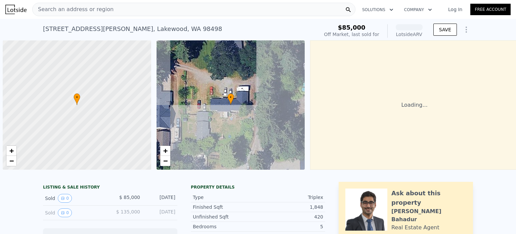
scroll to position [0, 3]
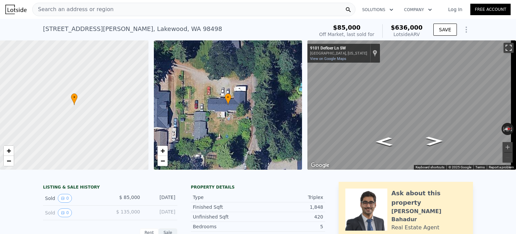
click at [504, 47] on button "Toggle fullscreen view" at bounding box center [509, 48] width 10 height 10
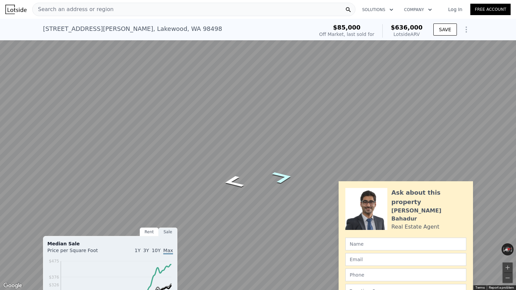
click at [280, 179] on icon "Go North, Defloer Ln SW" at bounding box center [282, 177] width 39 height 18
click at [280, 179] on icon "Go North, 128th St SW" at bounding box center [283, 177] width 38 height 18
click at [511, 9] on button "Toggle fullscreen view" at bounding box center [509, 7] width 10 height 10
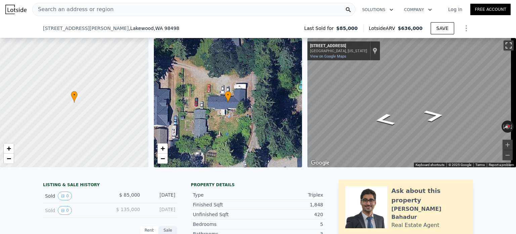
scroll to position [95, 0]
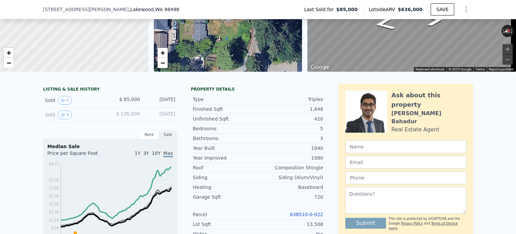
click at [314, 217] on link "638510-0-022" at bounding box center [306, 213] width 33 height 5
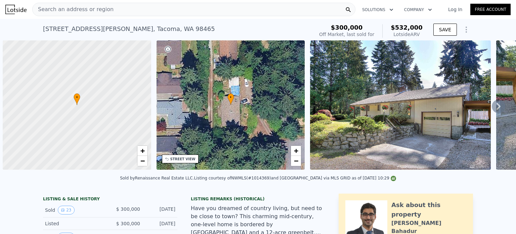
scroll to position [0, 3]
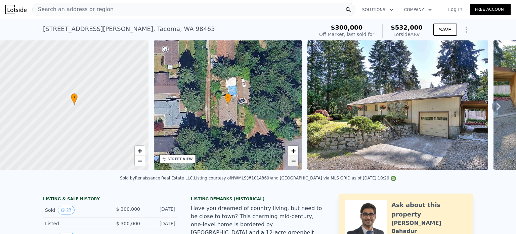
click at [292, 160] on span "−" at bounding box center [293, 160] width 4 height 8
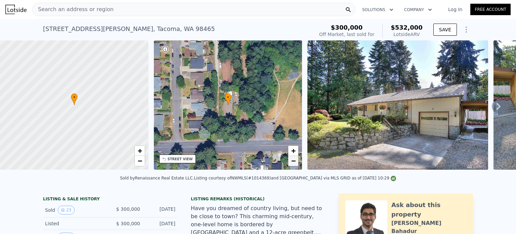
click at [292, 160] on span "−" at bounding box center [293, 160] width 4 height 8
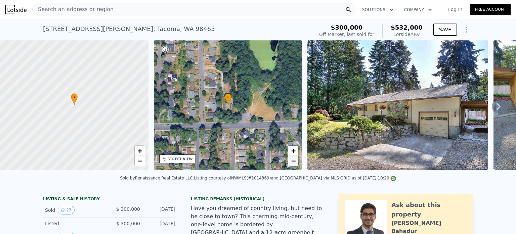
click at [292, 160] on span "−" at bounding box center [293, 160] width 4 height 8
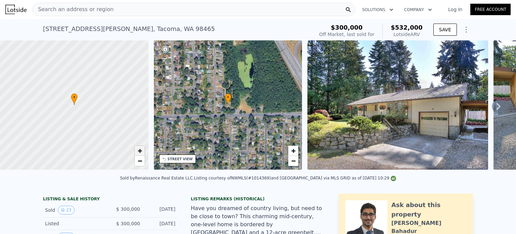
click at [140, 151] on span "+" at bounding box center [140, 150] width 4 height 8
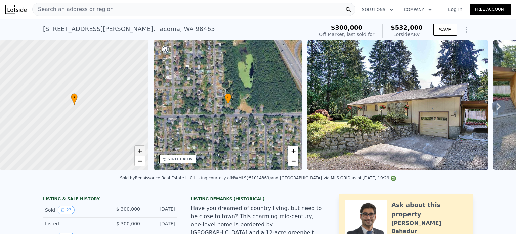
click at [140, 151] on span "+" at bounding box center [140, 150] width 4 height 8
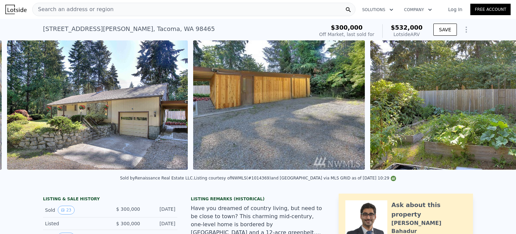
scroll to position [0, 308]
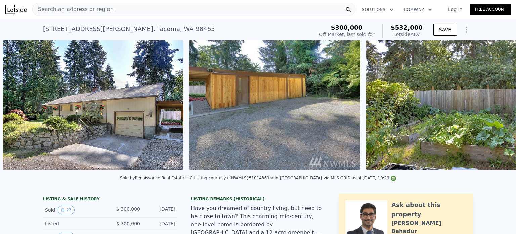
click at [56, 120] on img at bounding box center [93, 104] width 181 height 129
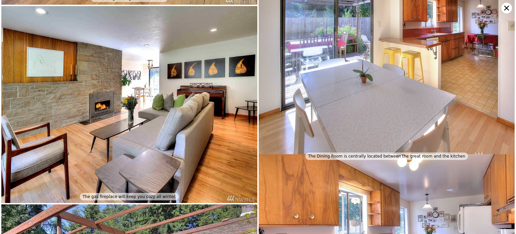
scroll to position [0, 0]
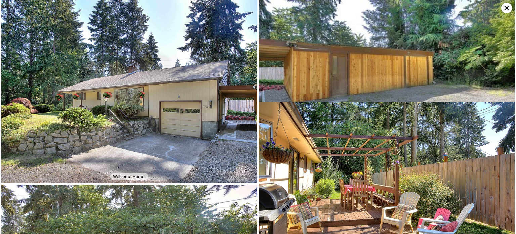
click at [505, 9] on icon at bounding box center [507, 8] width 5 height 5
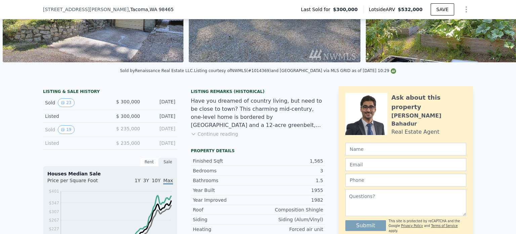
scroll to position [122, 0]
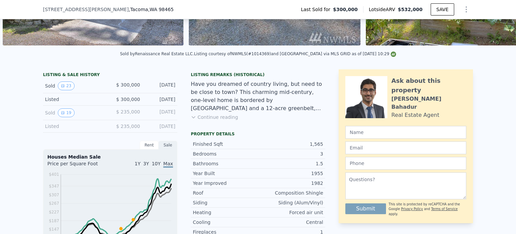
click at [192, 120] on icon at bounding box center [193, 116] width 5 height 5
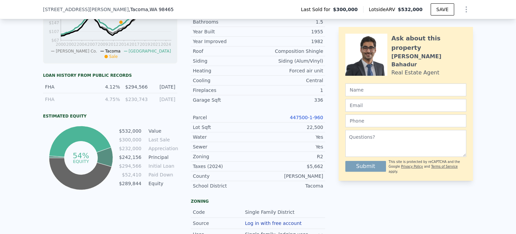
scroll to position [331, 0]
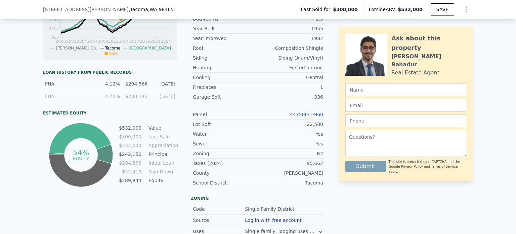
click at [315, 112] on link "447500-1-960" at bounding box center [306, 114] width 33 height 5
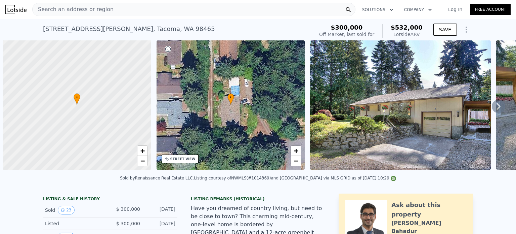
scroll to position [0, 3]
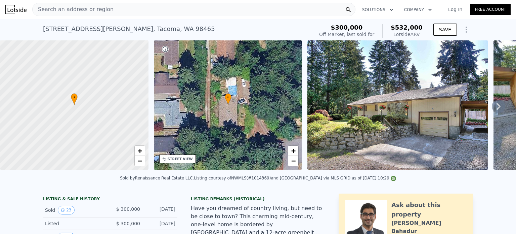
click at [190, 9] on div "Search an address or region" at bounding box center [193, 9] width 323 height 13
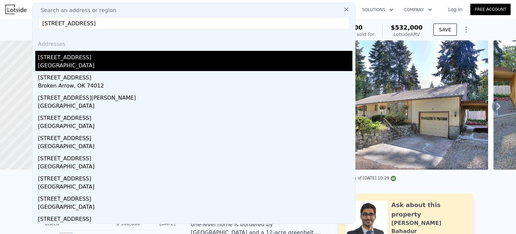
type input "808 S Rose St, Seattle"
click at [62, 61] on div "[STREET_ADDRESS]" at bounding box center [195, 56] width 315 height 11
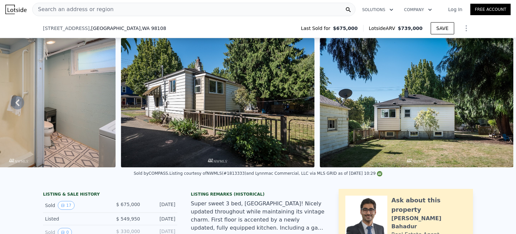
scroll to position [198, 0]
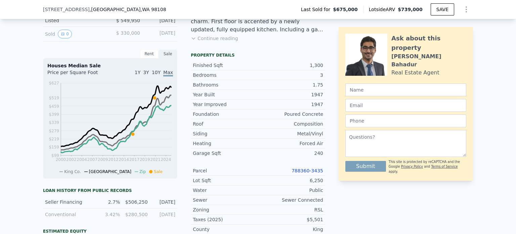
click at [304, 173] on link "788360-3435" at bounding box center [308, 170] width 32 height 5
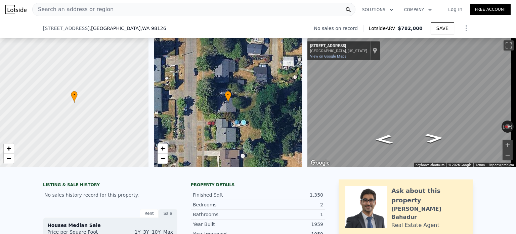
scroll to position [160, 0]
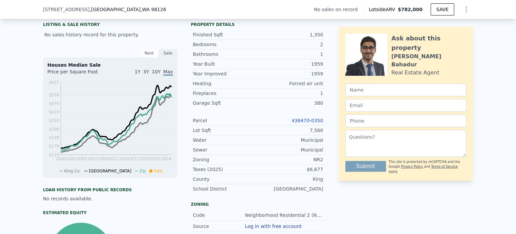
click at [304, 123] on link "436470-0350" at bounding box center [308, 120] width 32 height 5
drag, startPoint x: 126, startPoint y: 8, endPoint x: 39, endPoint y: 9, distance: 87.1
click at [39, 9] on div "[STREET_ADDRESS] No sales on record Lotside ARV $782,000 SAVE" at bounding box center [258, 9] width 516 height 19
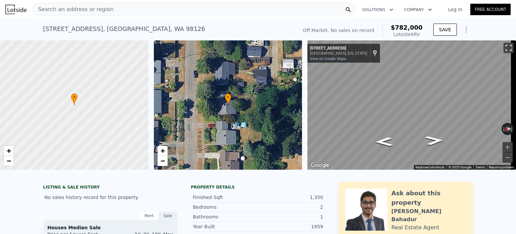
click at [504, 47] on button "Toggle fullscreen view" at bounding box center [509, 48] width 10 height 10
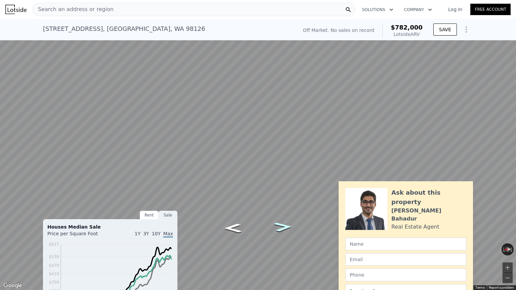
click at [283, 227] on icon "Go South, 31st Ave SW" at bounding box center [283, 228] width 34 height 14
click at [508, 233] on button "Zoom in" at bounding box center [508, 268] width 10 height 10
click at [508, 233] on button "Zoom out" at bounding box center [508, 278] width 10 height 10
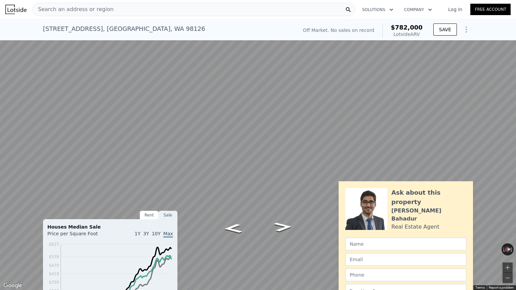
click at [507, 5] on button "Toggle fullscreen view" at bounding box center [509, 7] width 10 height 10
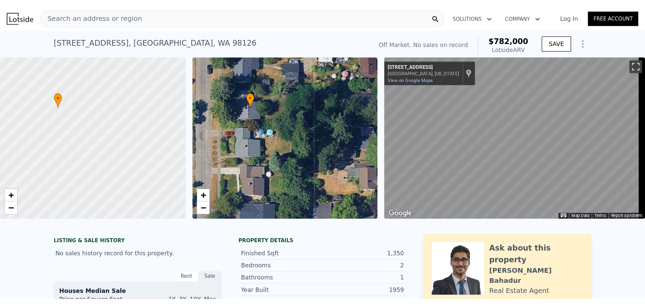
scroll to position [0, 3]
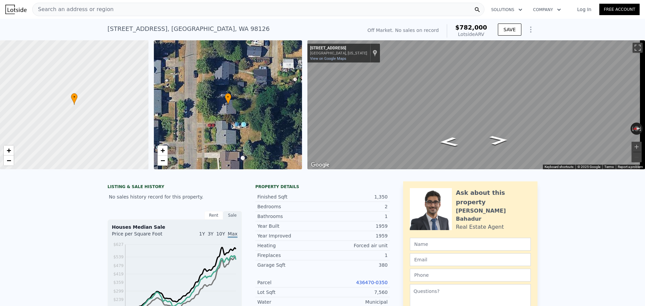
click at [178, 10] on div "Search an address or region" at bounding box center [258, 9] width 453 height 13
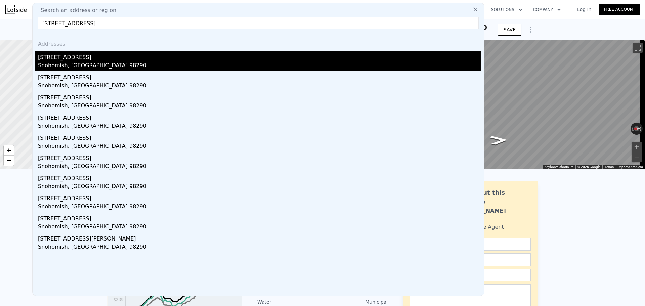
type input "[STREET_ADDRESS]"
click at [68, 59] on div "[STREET_ADDRESS]" at bounding box center [260, 56] width 444 height 11
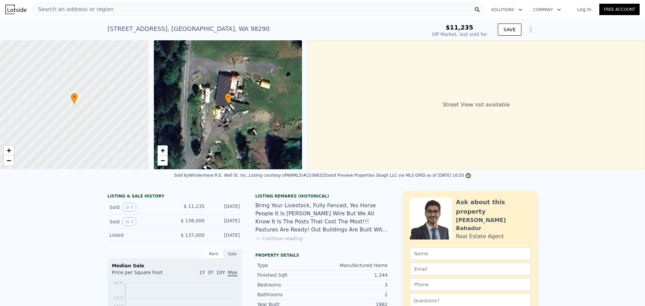
type input "-$ 149,429"
click at [264, 233] on button "Continue reading" at bounding box center [279, 238] width 47 height 7
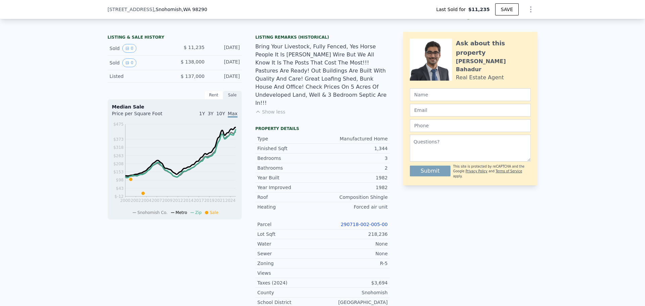
scroll to position [159, 0]
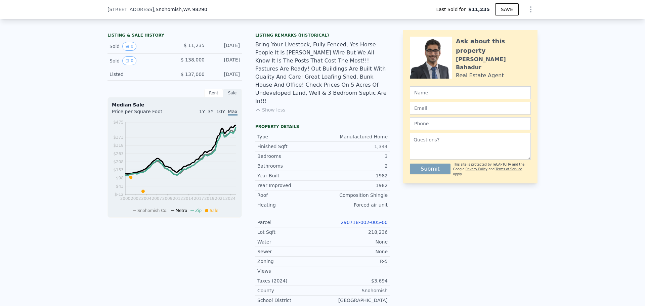
click at [376, 220] on link "290718-002-005-00" at bounding box center [364, 222] width 47 height 5
type input "$ 520,000"
type input "$ 332,716"
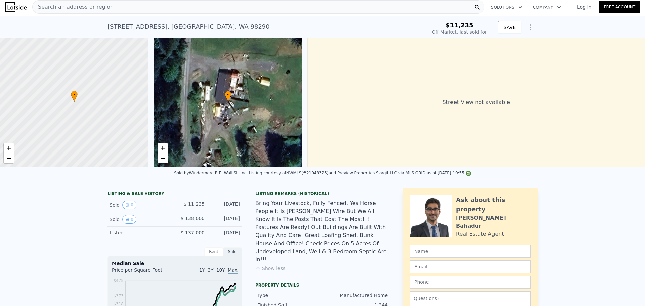
click at [211, 10] on div "Search an address or region" at bounding box center [258, 6] width 453 height 13
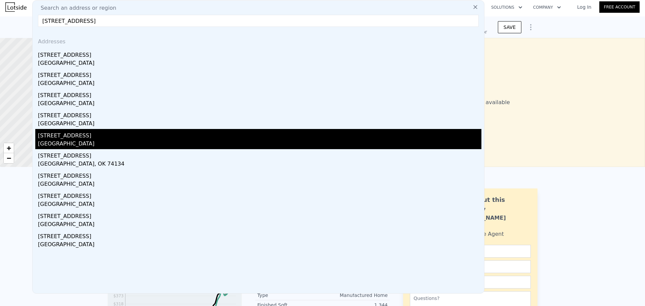
type input "[STREET_ADDRESS]"
click at [56, 141] on div "[GEOGRAPHIC_DATA]" at bounding box center [260, 144] width 444 height 9
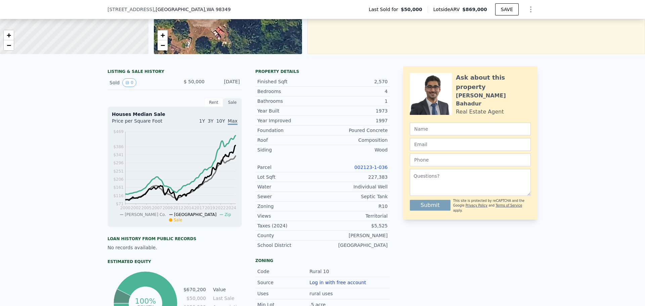
scroll to position [111, 0]
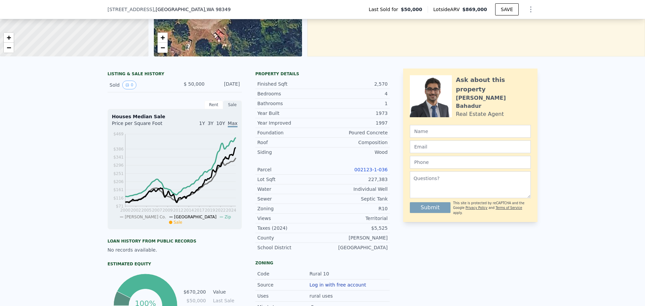
click at [369, 172] on link "002123-1-036" at bounding box center [371, 169] width 33 height 5
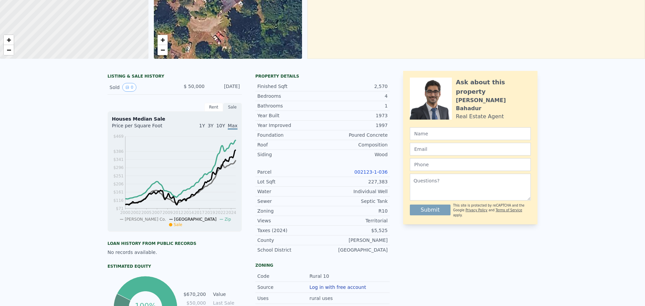
scroll to position [0, 0]
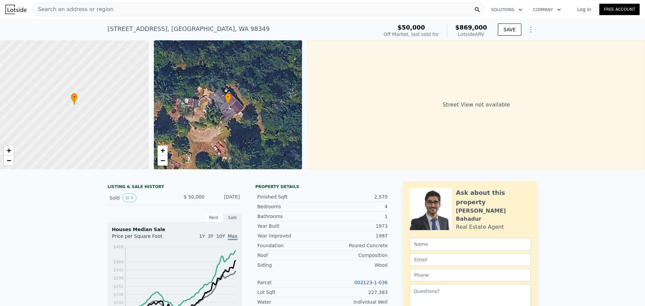
click at [109, 8] on div "Search an address or region" at bounding box center [258, 9] width 453 height 13
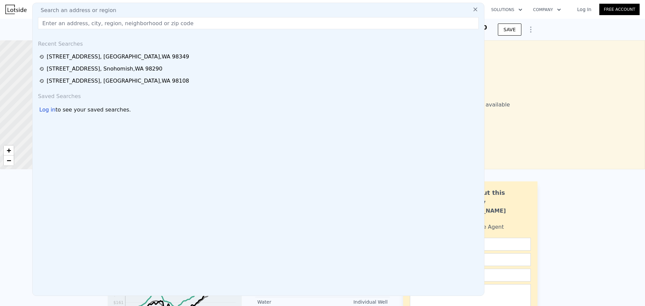
drag, startPoint x: 109, startPoint y: 8, endPoint x: 86, endPoint y: 17, distance: 24.2
click at [86, 17] on input "text" at bounding box center [258, 23] width 441 height 12
click at [87, 19] on input "text" at bounding box center [258, 23] width 441 height 12
paste input "[STREET_ADDRESS][PERSON_NAME]"
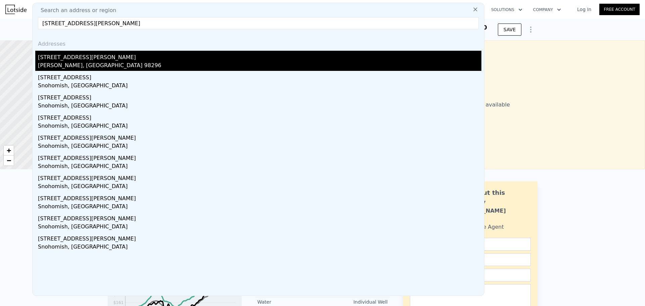
type input "[STREET_ADDRESS][PERSON_NAME]"
click at [64, 61] on div "[STREET_ADDRESS][PERSON_NAME]" at bounding box center [260, 56] width 444 height 11
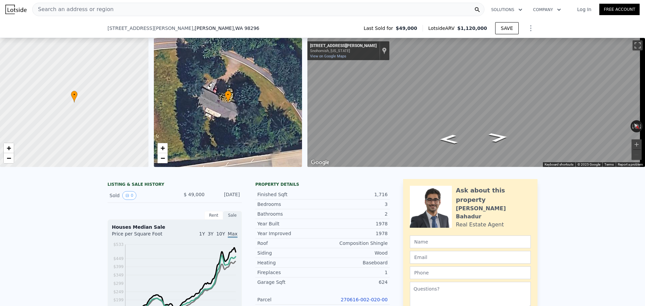
scroll to position [260, 0]
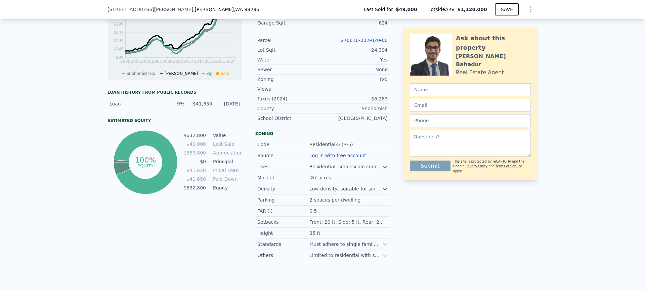
click at [358, 43] on link "270616-002-020-00" at bounding box center [364, 40] width 47 height 5
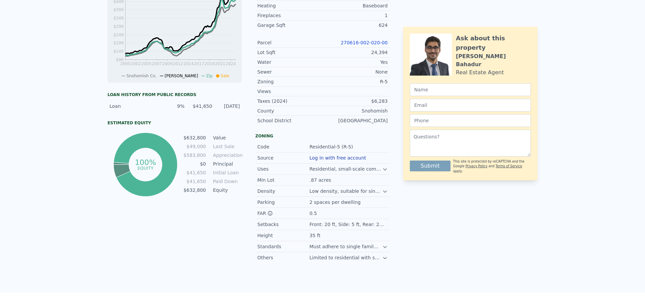
scroll to position [0, 0]
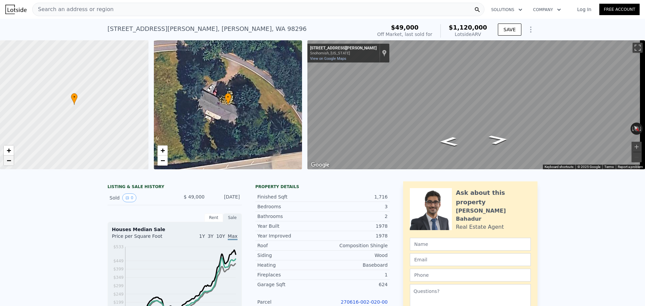
click at [10, 156] on link "−" at bounding box center [9, 161] width 10 height 10
click at [516, 48] on button "Toggle fullscreen view" at bounding box center [638, 48] width 10 height 10
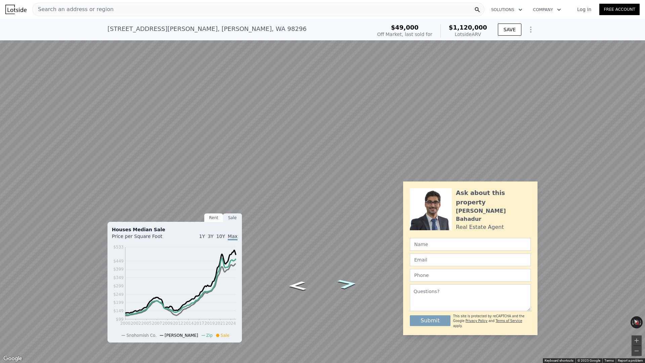
click at [349, 233] on icon "Go Northwest, Elliott Rd" at bounding box center [347, 284] width 37 height 14
click at [353, 233] on icon "Go Northwest, Elliott Rd" at bounding box center [347, 257] width 35 height 15
click at [299, 233] on icon "Go East, Elliott Rd" at bounding box center [297, 255] width 35 height 15
click at [516, 233] on button "Zoom in" at bounding box center [637, 341] width 10 height 10
click at [351, 233] on icon "Go Northwest, Elliott Rd" at bounding box center [348, 280] width 32 height 13
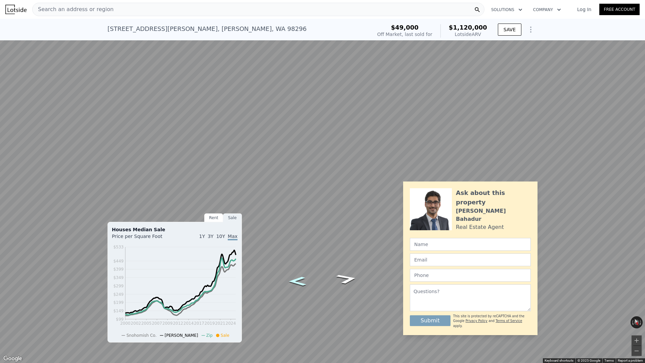
click at [297, 233] on icon "Go East, Elliott Rd" at bounding box center [297, 281] width 32 height 13
click at [297, 233] on icon "Go East, Elliott Rd" at bounding box center [297, 280] width 33 height 13
click at [297, 233] on icon "Go Southeast, Elliott Rd" at bounding box center [298, 279] width 36 height 14
click at [349, 233] on icon "Go Northwest, Elliott Rd" at bounding box center [347, 282] width 36 height 14
click at [349, 233] on icon "Go Northwest, Elliott Rd" at bounding box center [347, 281] width 33 height 13
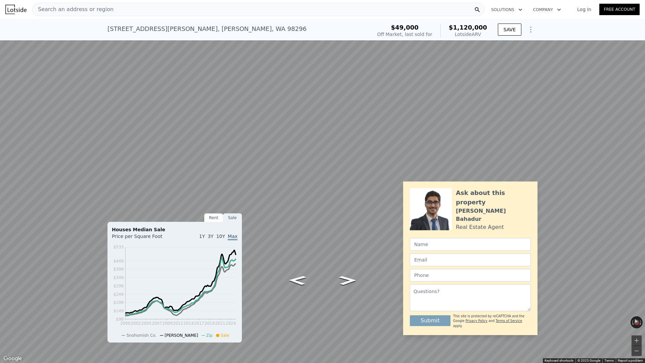
click at [516, 7] on button "Toggle fullscreen view" at bounding box center [638, 7] width 10 height 10
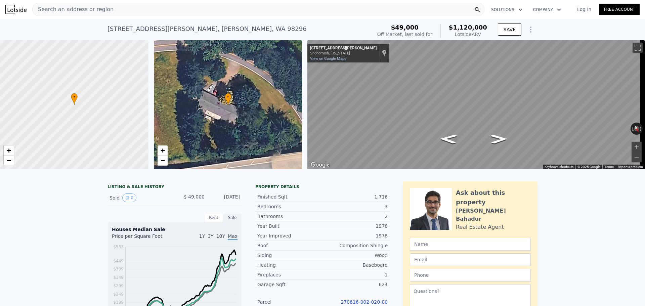
click at [190, 10] on div "Search an address or region" at bounding box center [258, 9] width 453 height 13
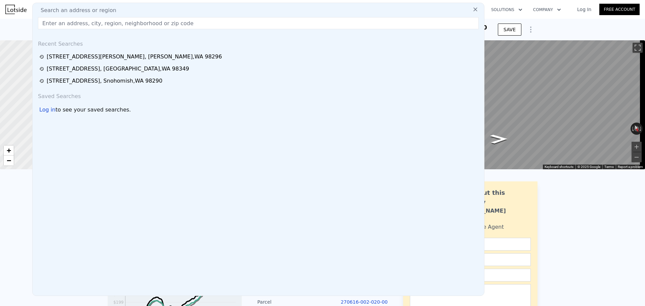
click at [184, 17] on input "text" at bounding box center [258, 23] width 441 height 12
paste input "[STREET_ADDRESS],"
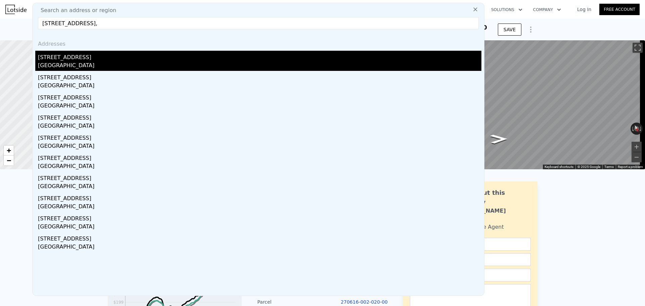
type input "[STREET_ADDRESS],"
click at [75, 61] on div "[STREET_ADDRESS]" at bounding box center [260, 56] width 444 height 11
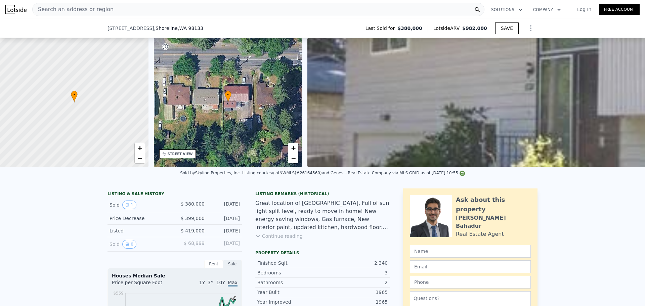
scroll to position [251, 0]
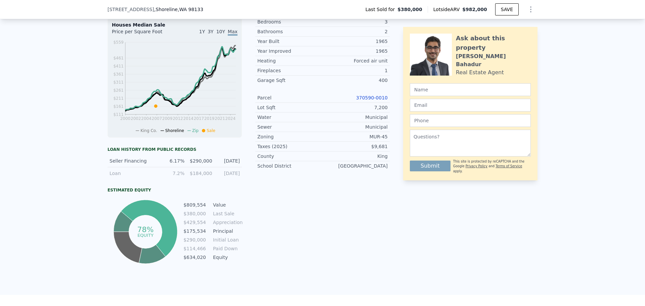
click at [378, 101] on link "370590-0010" at bounding box center [372, 97] width 32 height 5
